Goal: Answer question/provide support: Share knowledge or assist other users

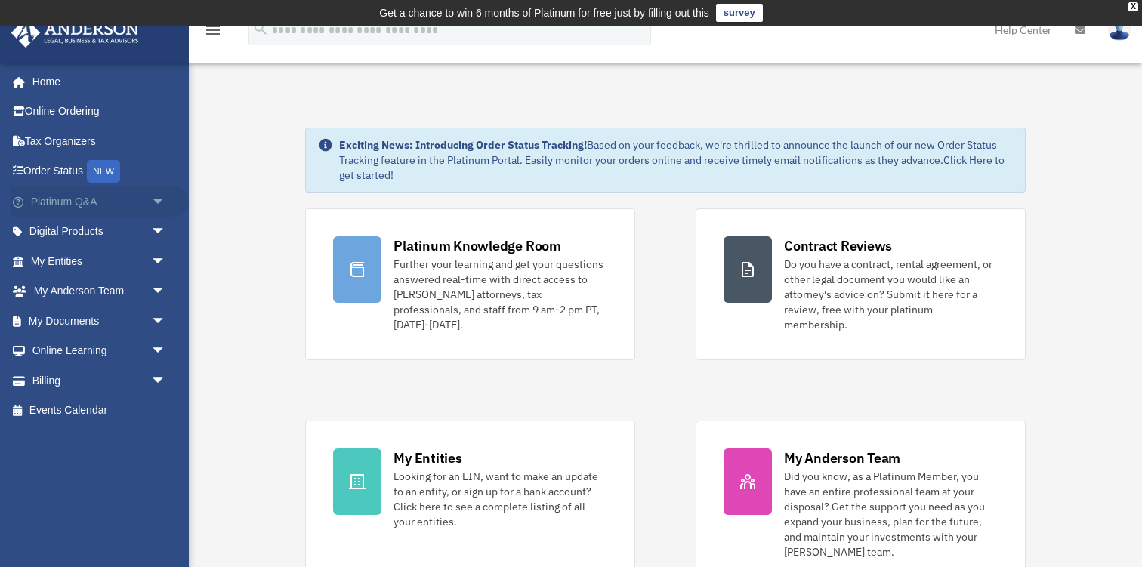
click at [101, 199] on link "Platinum Q&A arrow_drop_down" at bounding box center [100, 201] width 178 height 30
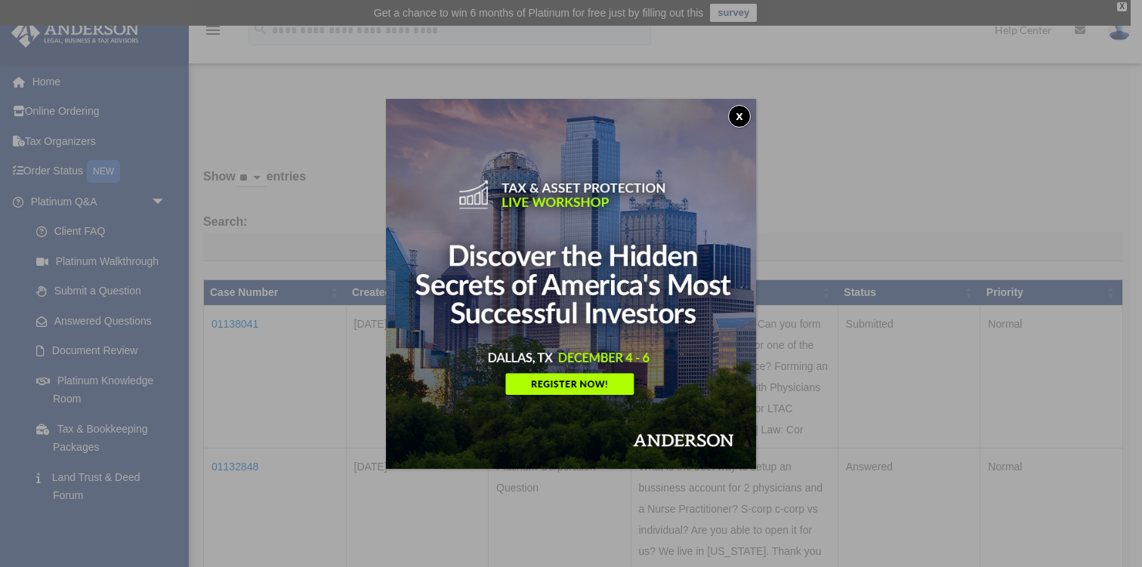
click at [744, 105] on div "x" at bounding box center [571, 284] width 370 height 370
click at [742, 115] on button "x" at bounding box center [739, 116] width 23 height 23
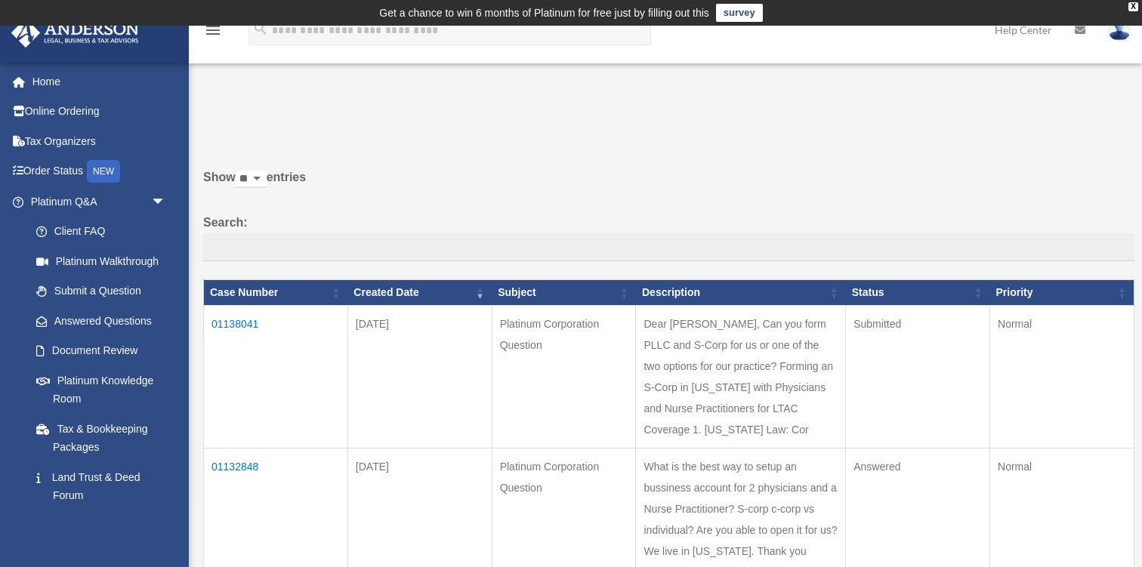
click at [248, 328] on td "01138041" at bounding box center [276, 377] width 144 height 143
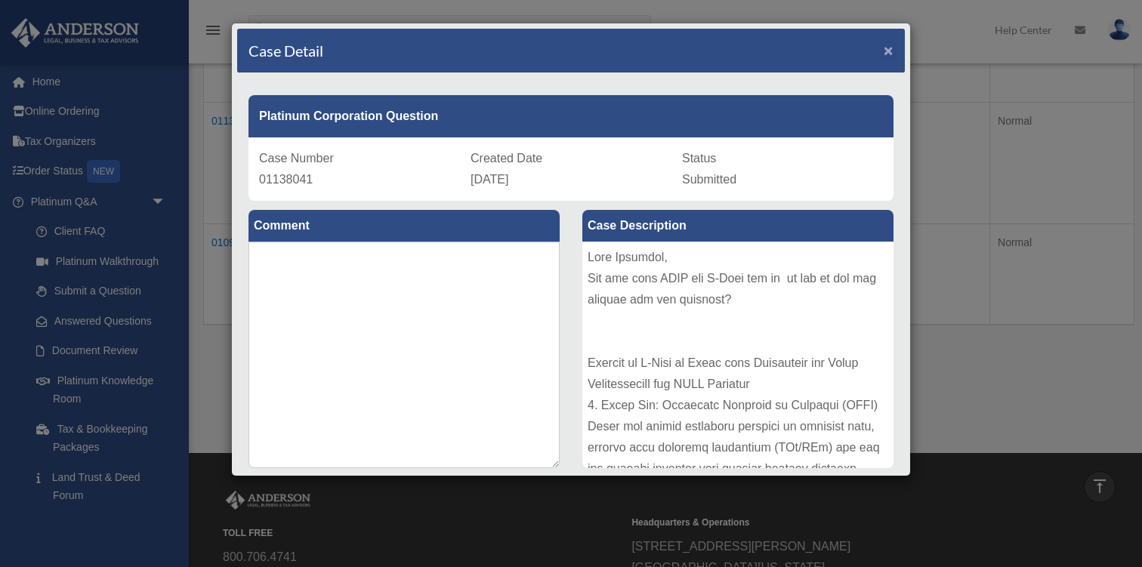
click at [890, 52] on span "×" at bounding box center [888, 50] width 10 height 17
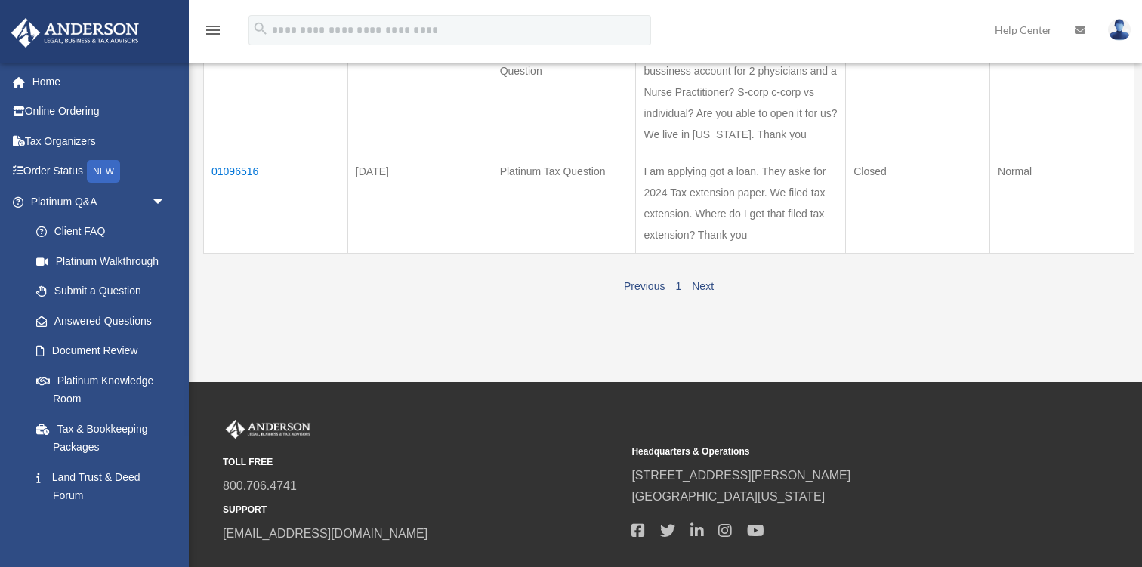
scroll to position [435, 0]
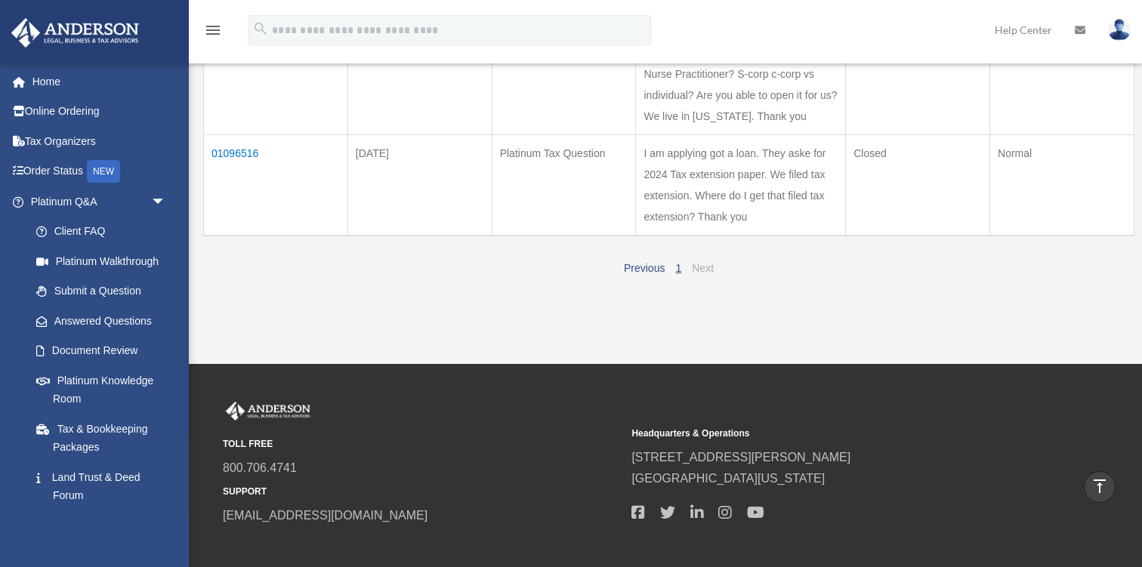
click at [701, 274] on link "Next" at bounding box center [703, 268] width 22 height 12
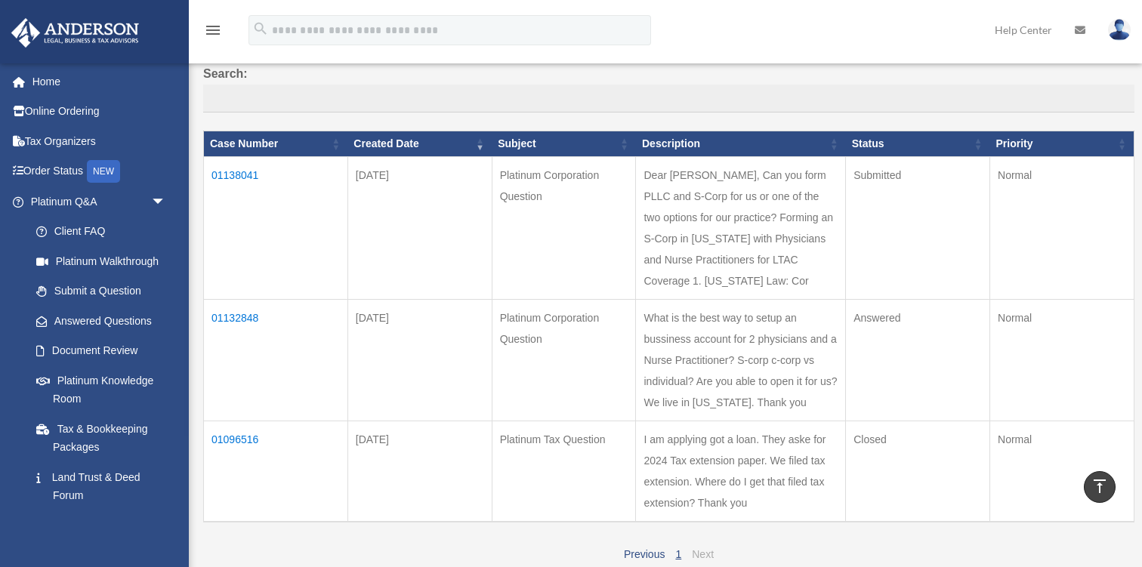
scroll to position [0, 0]
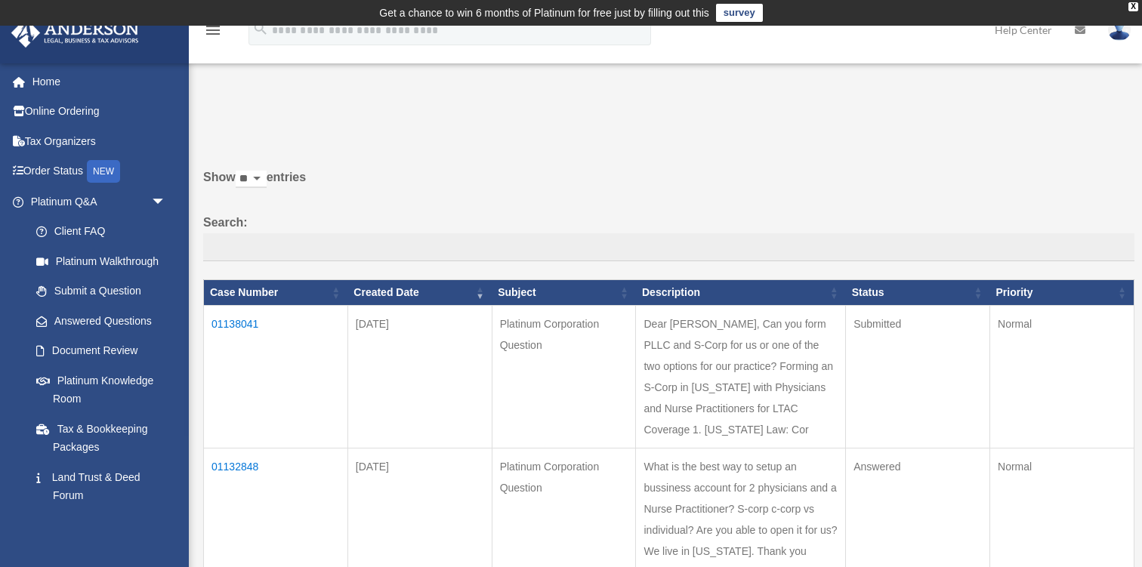
click at [720, 162] on div "Show ** ** ** *** entries Search: Case Number Created Date Subject Description …" at bounding box center [668, 436] width 931 height 556
